Goal: Check status: Check status

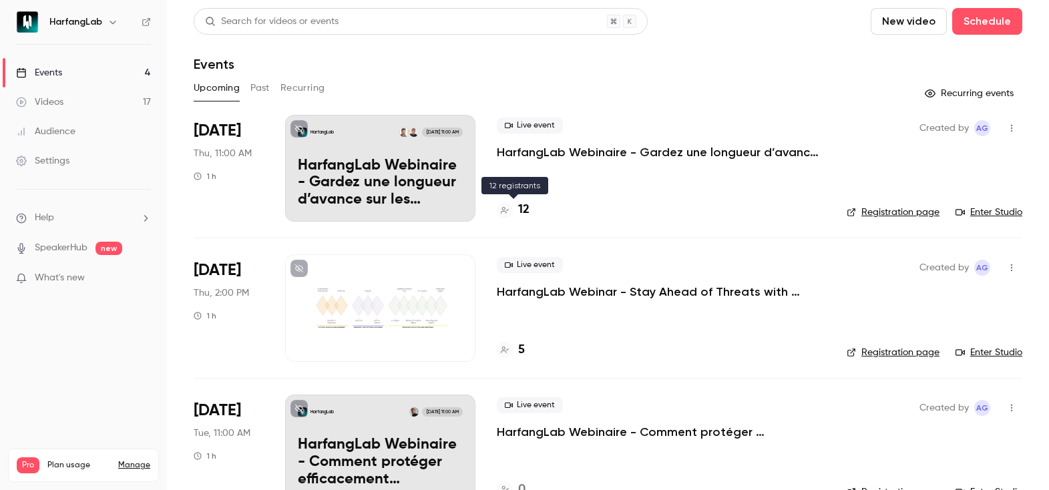
click at [525, 208] on h4 "12" at bounding box center [523, 210] width 11 height 18
click at [531, 209] on div "13" at bounding box center [661, 210] width 328 height 18
click at [527, 210] on h4 "13" at bounding box center [523, 210] width 11 height 18
